Goal: Navigation & Orientation: Find specific page/section

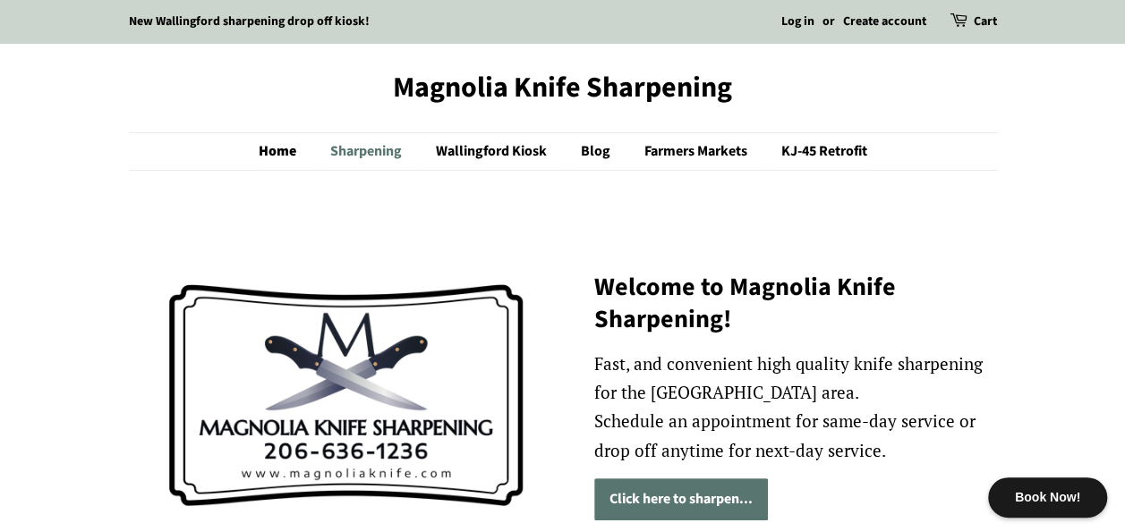
click at [352, 141] on link "Sharpening" at bounding box center [368, 151] width 103 height 37
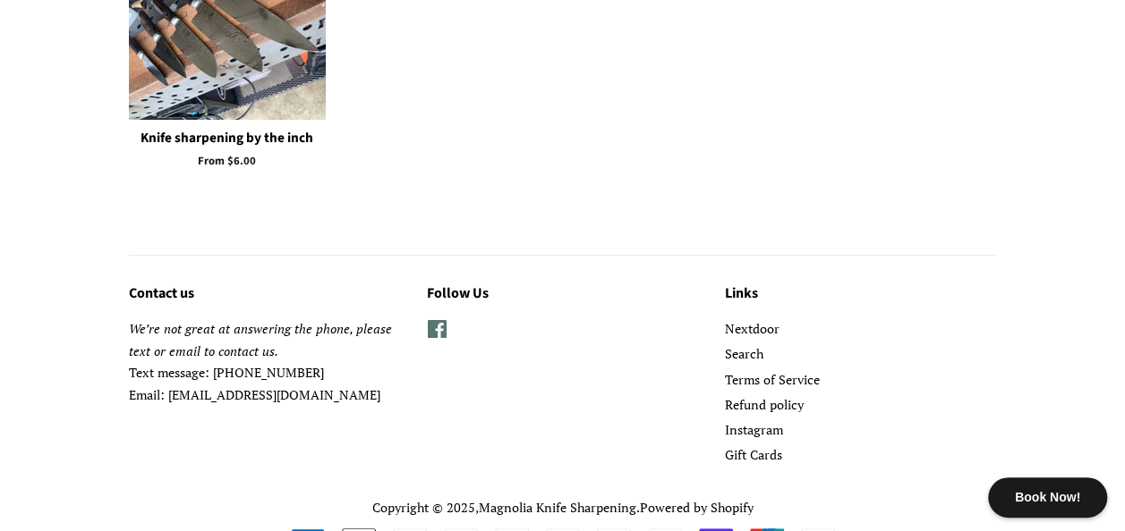
scroll to position [3455, 0]
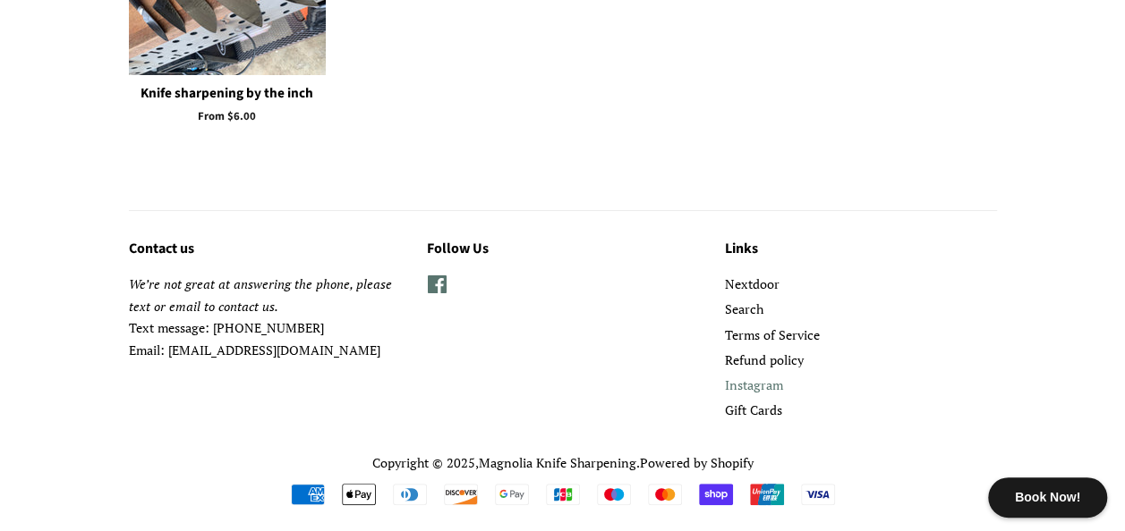
click at [759, 385] on link "Instagram" at bounding box center [754, 385] width 58 height 17
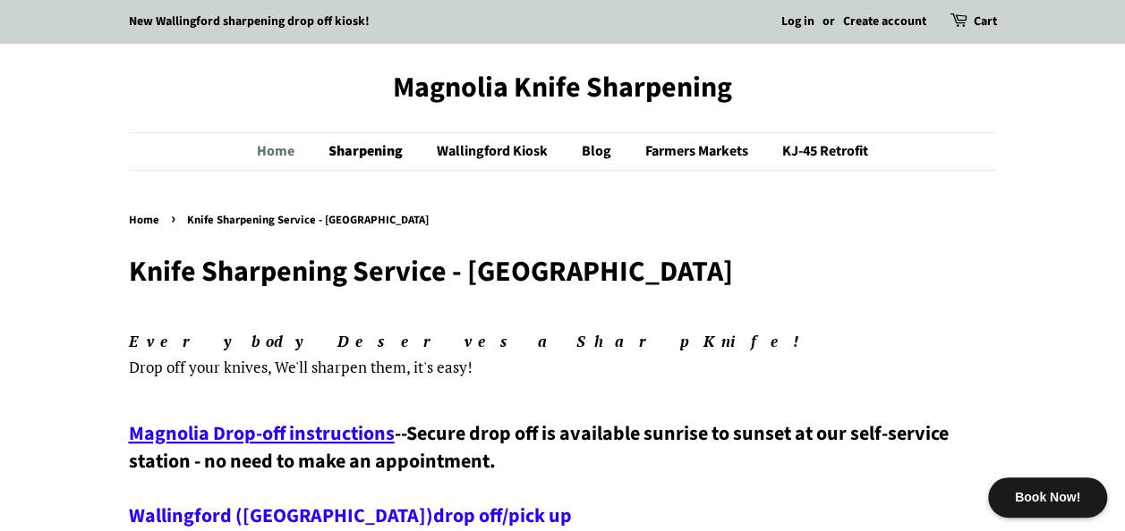
click at [265, 149] on link "Home" at bounding box center [284, 151] width 55 height 37
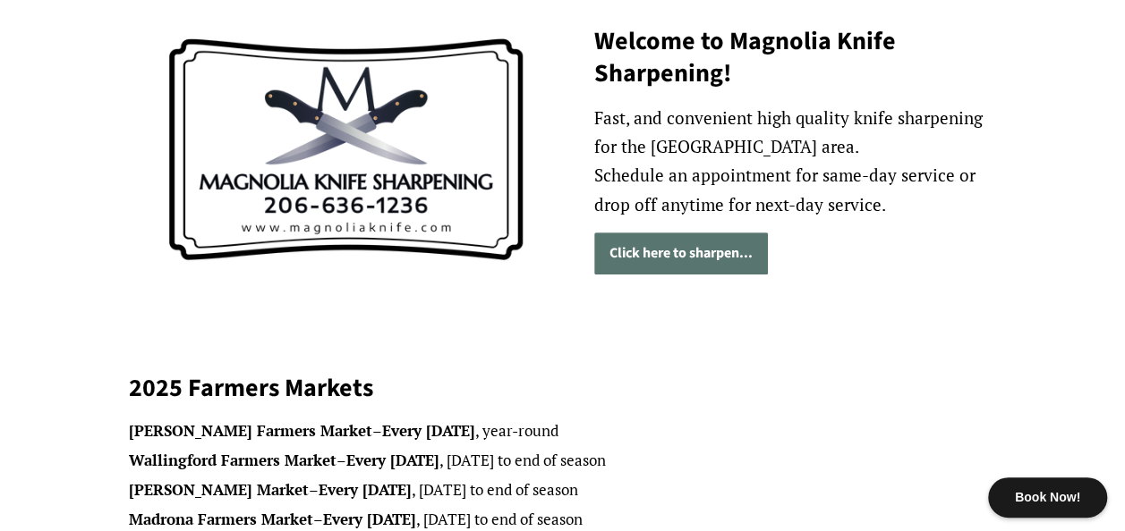
scroll to position [307, 0]
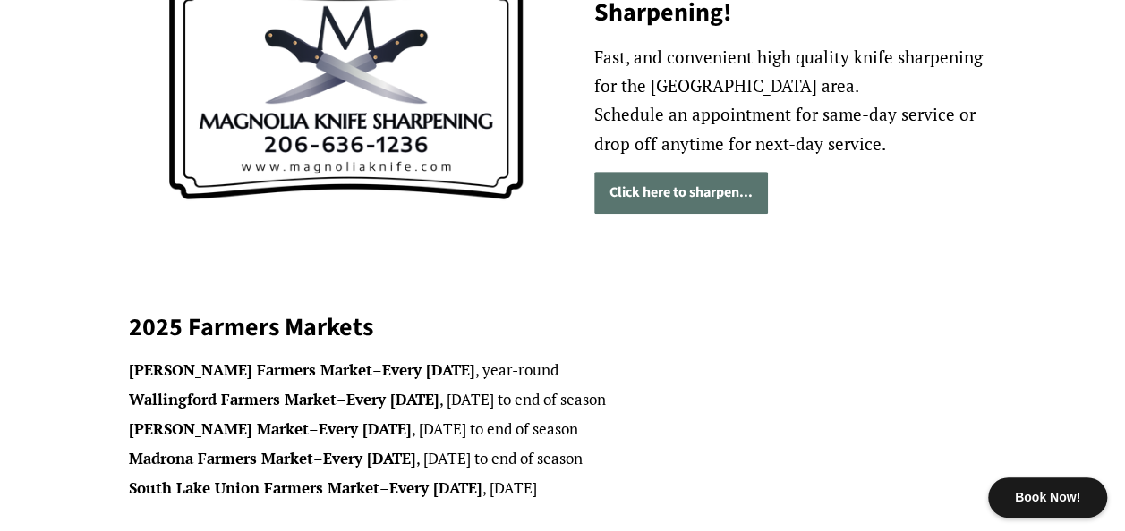
click at [680, 306] on div "2025 Farmers Markets Ballard Farmers Market – Every Sunday , year-round Walling…" at bounding box center [563, 420] width 868 height 267
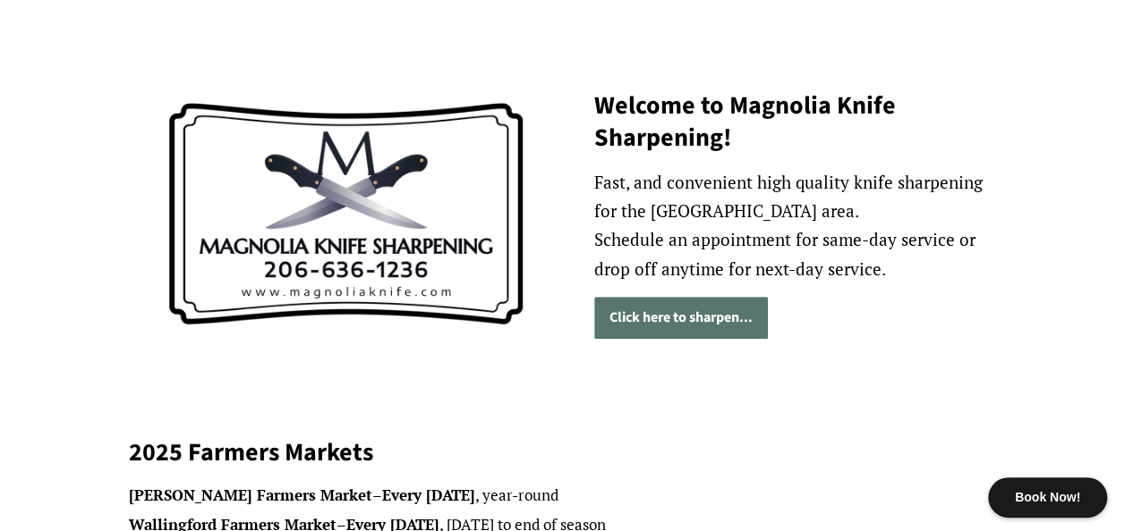
scroll to position [176, 0]
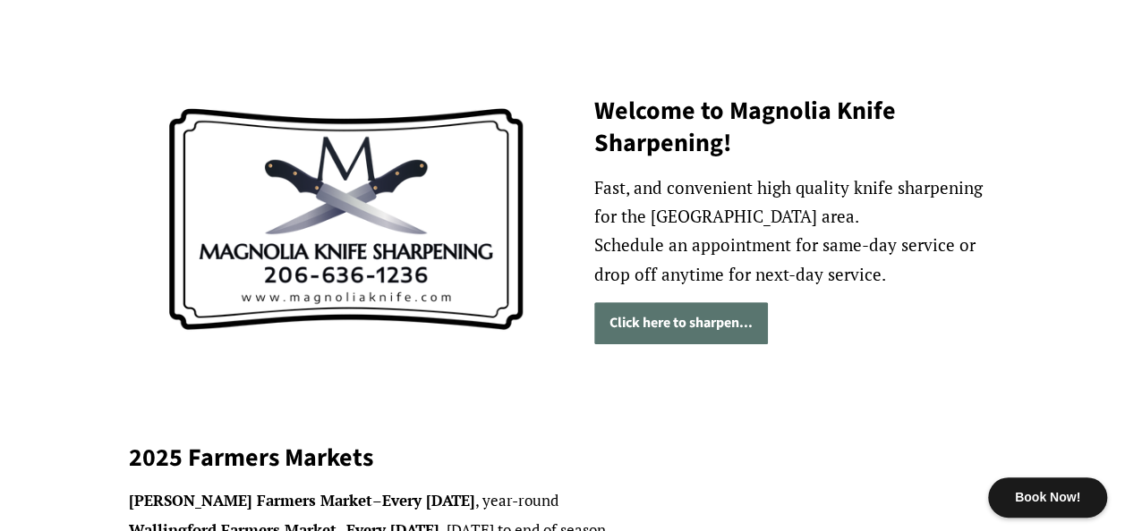
click at [892, 378] on div "Welcome to Magnolia Knife Sharpening! Fast, and convenient high quality knife s…" at bounding box center [563, 219] width 868 height 347
